Goal: Information Seeking & Learning: Compare options

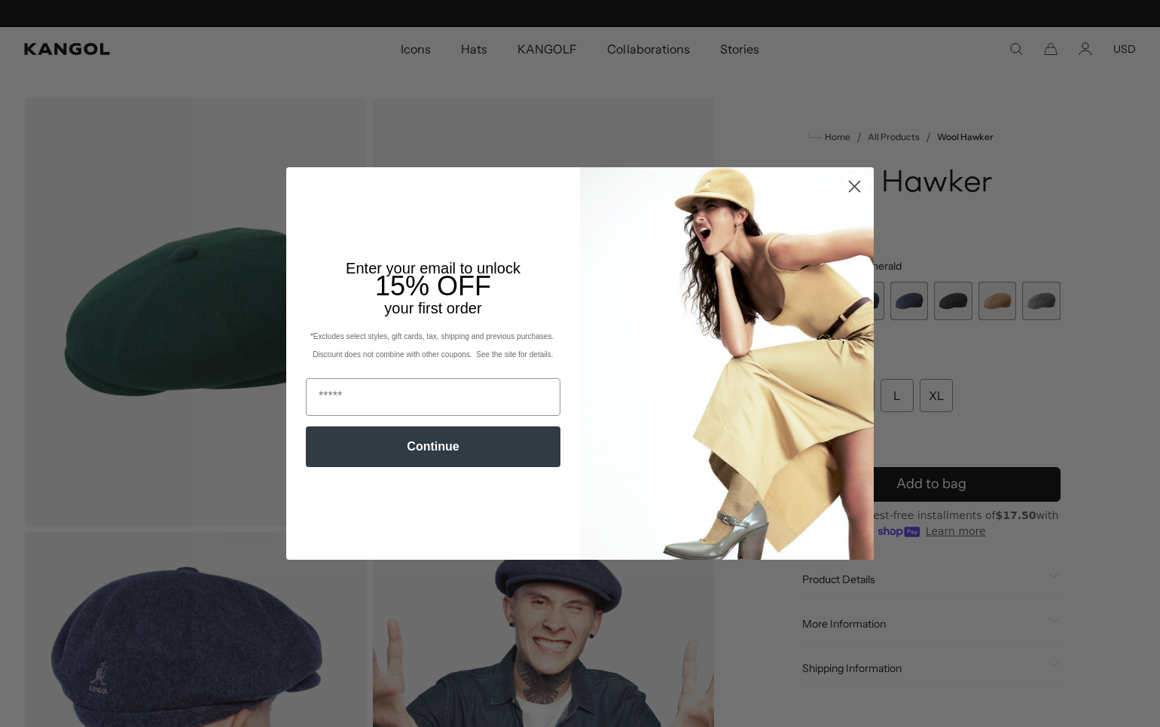
scroll to position [0, 310]
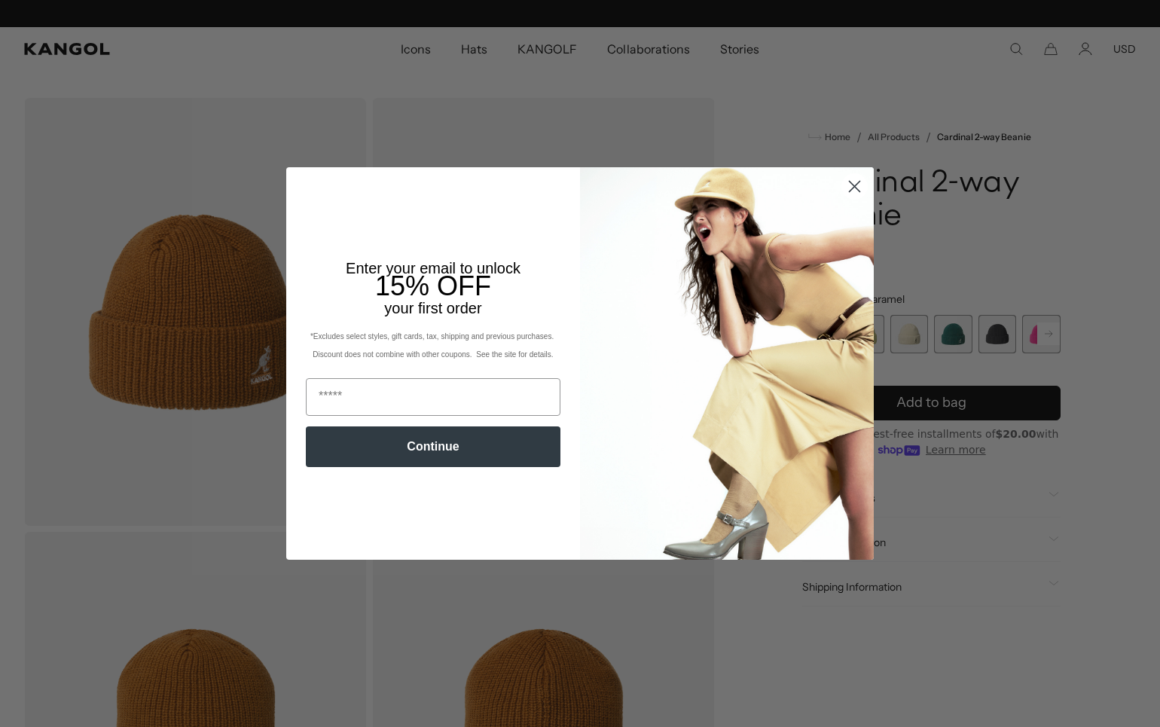
scroll to position [0, 310]
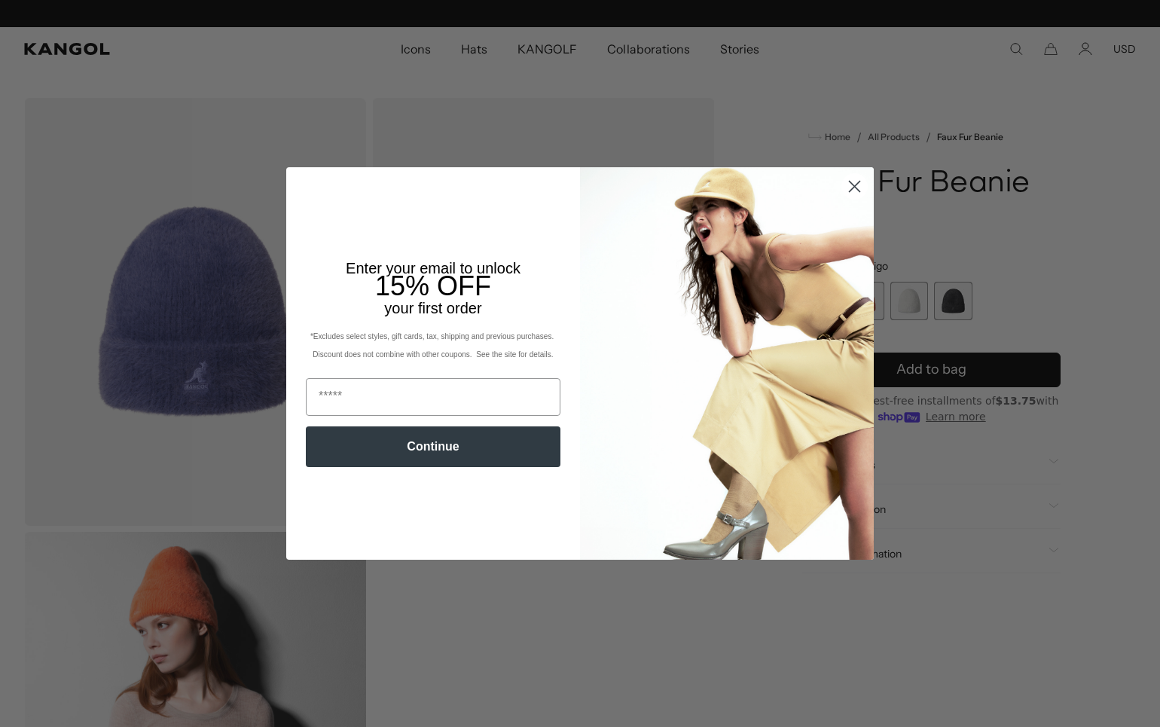
scroll to position [0, 310]
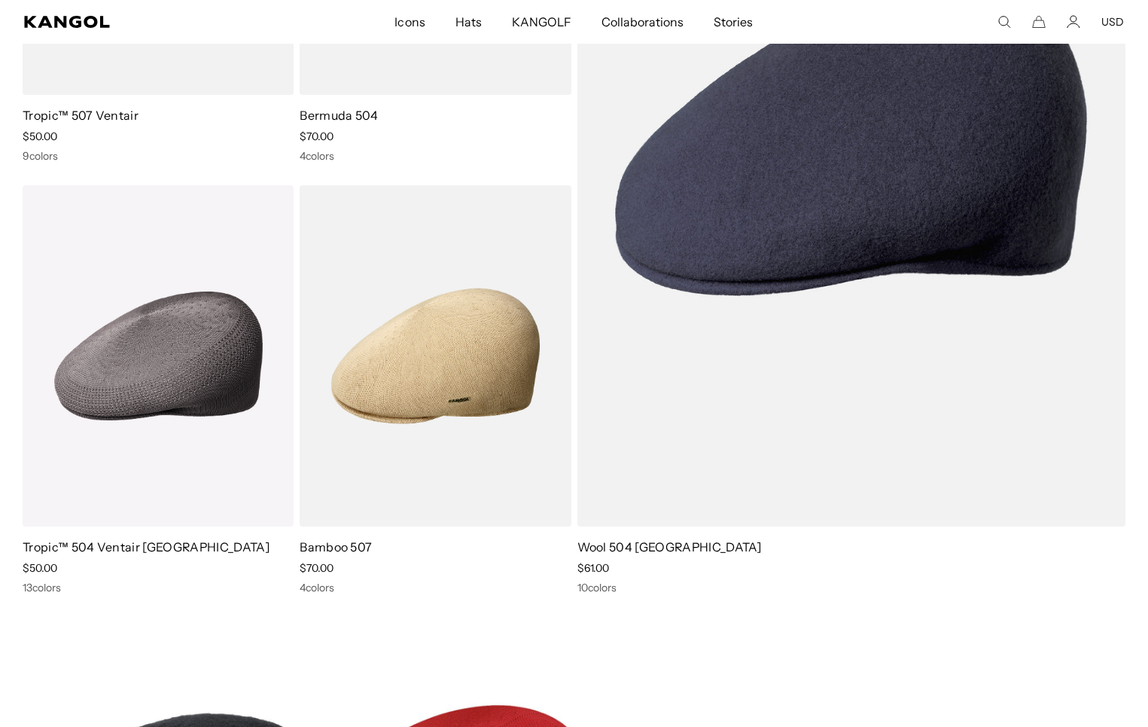
scroll to position [0, 310]
